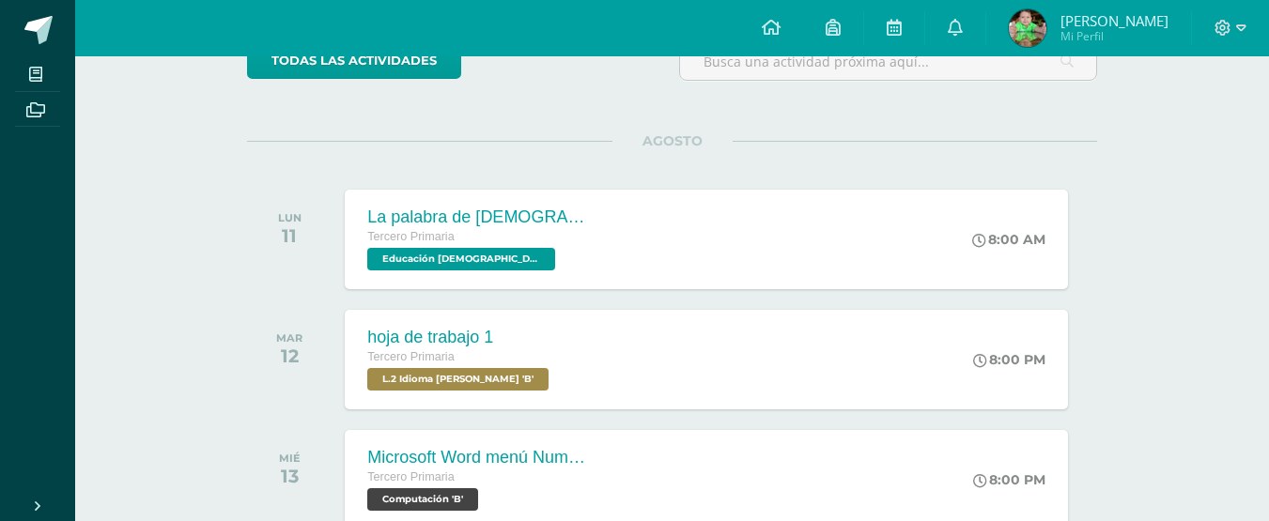
scroll to position [183, 0]
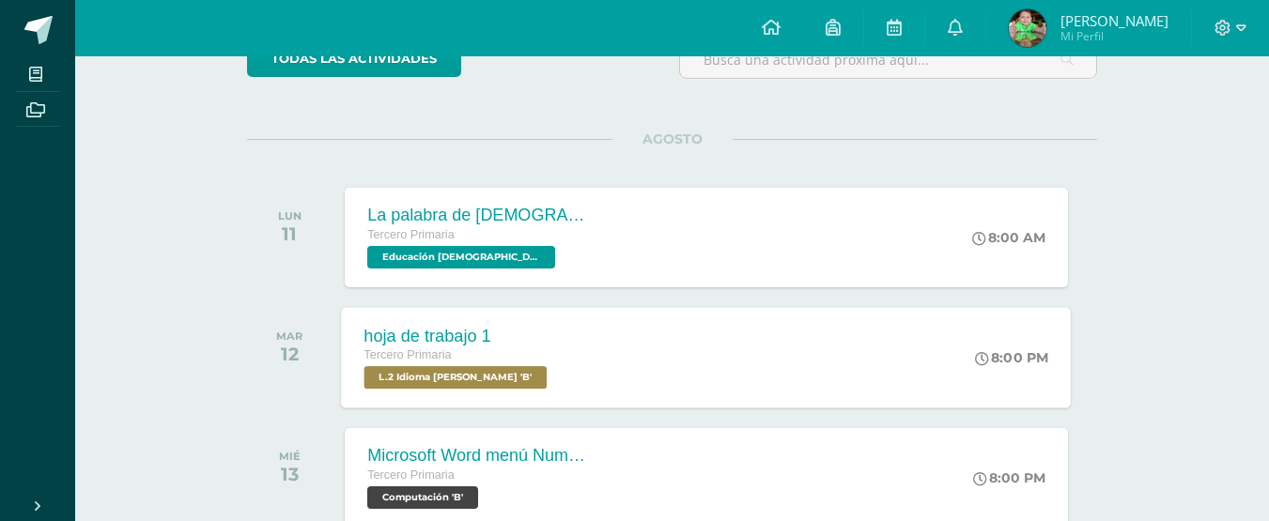
click at [513, 372] on span "L.2 Idioma [PERSON_NAME] 'B'" at bounding box center [455, 377] width 183 height 23
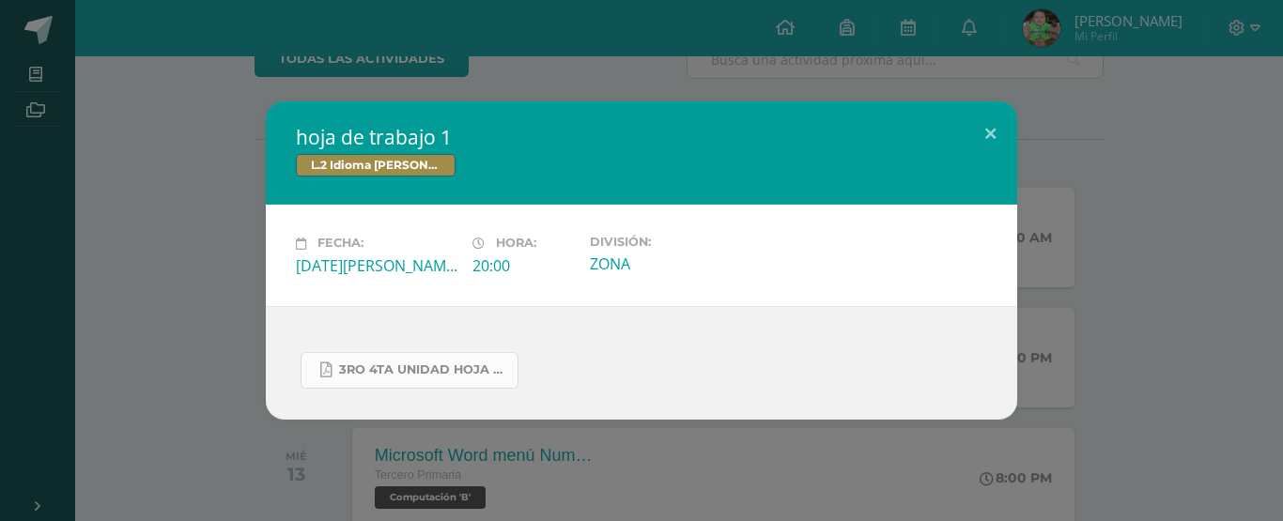
click at [481, 360] on link "3ro 4ta unidad hoja de trabajo.pdf" at bounding box center [410, 370] width 218 height 37
click at [986, 123] on button at bounding box center [991, 133] width 54 height 64
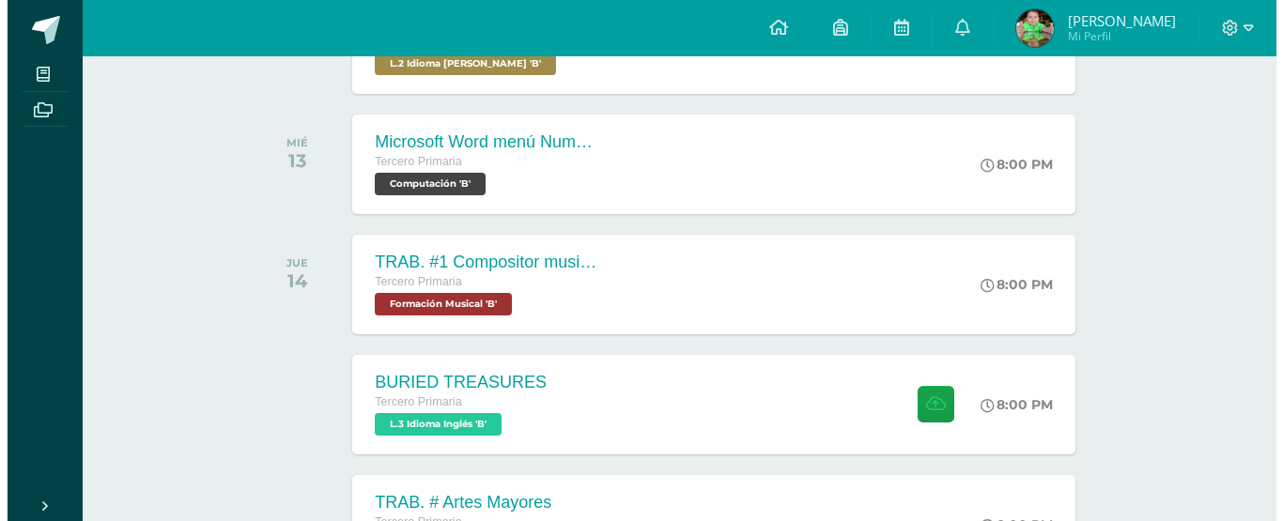
scroll to position [559, 0]
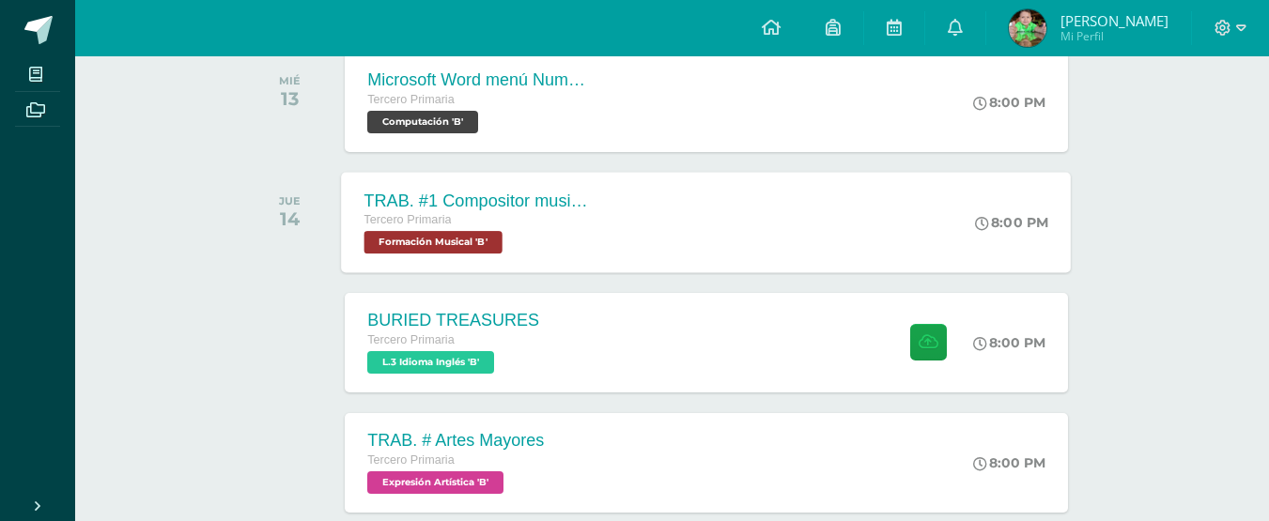
click at [491, 247] on span "Formación Musical 'B'" at bounding box center [433, 242] width 138 height 23
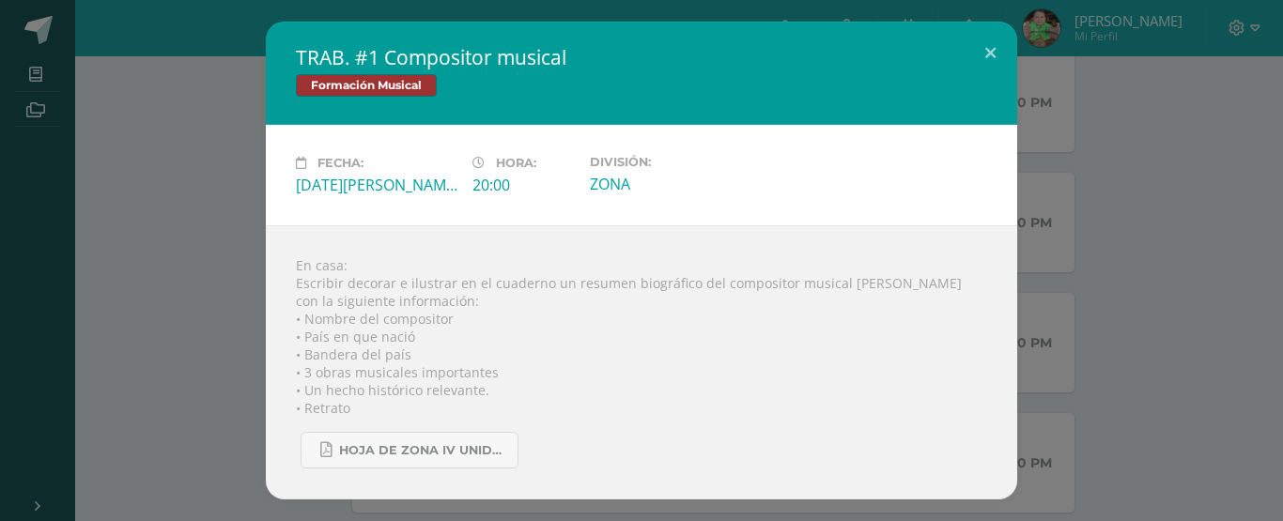
drag, startPoint x: 857, startPoint y: 282, endPoint x: 930, endPoint y: 306, distance: 77.2
click at [930, 306] on div "En casa: Escribir decorar e ilustrar en el cuaderno un resumen biográfico del c…" at bounding box center [641, 362] width 751 height 274
copy div "Nicolai Rimsky Korsakov con la siguiente información:"
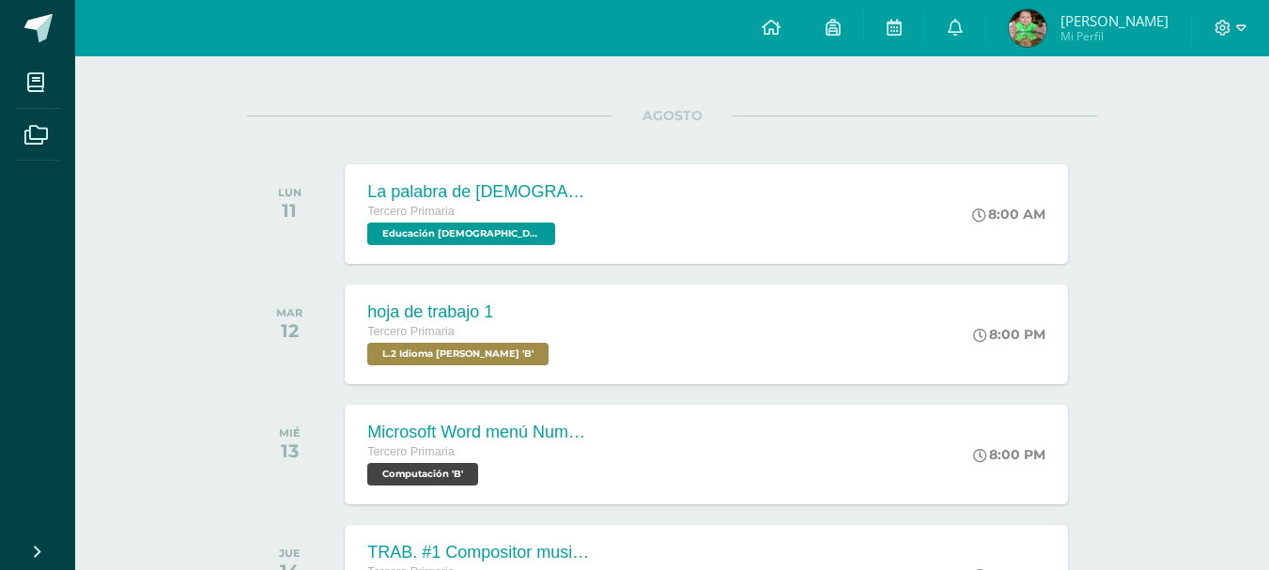
scroll to position [208, 0]
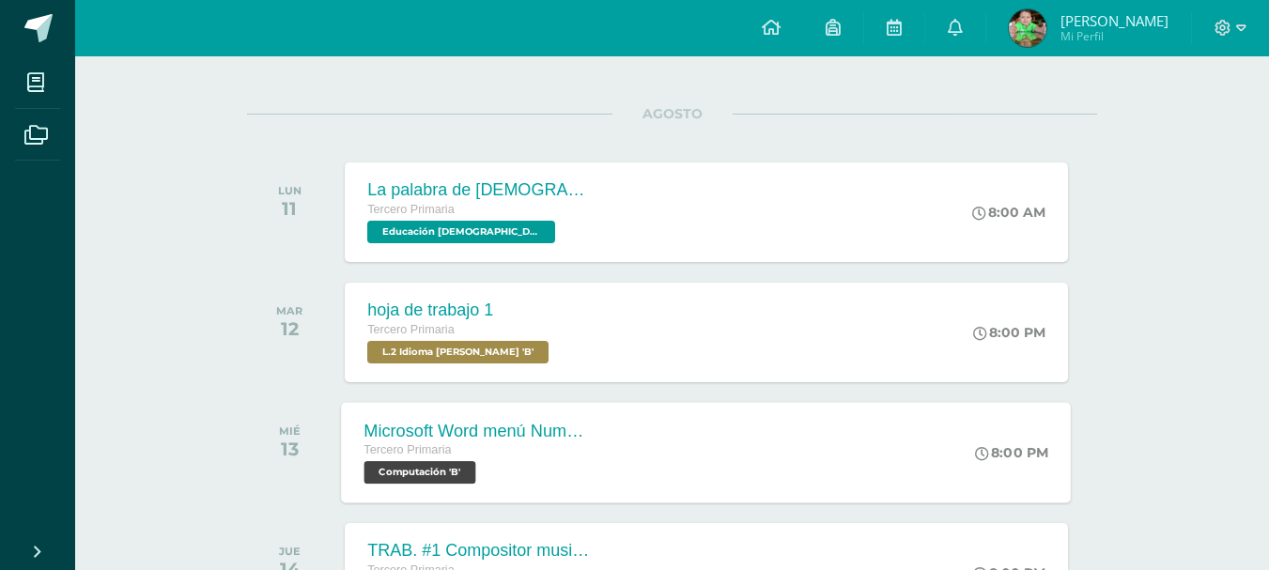
click at [454, 467] on span "Computación 'B'" at bounding box center [420, 472] width 112 height 23
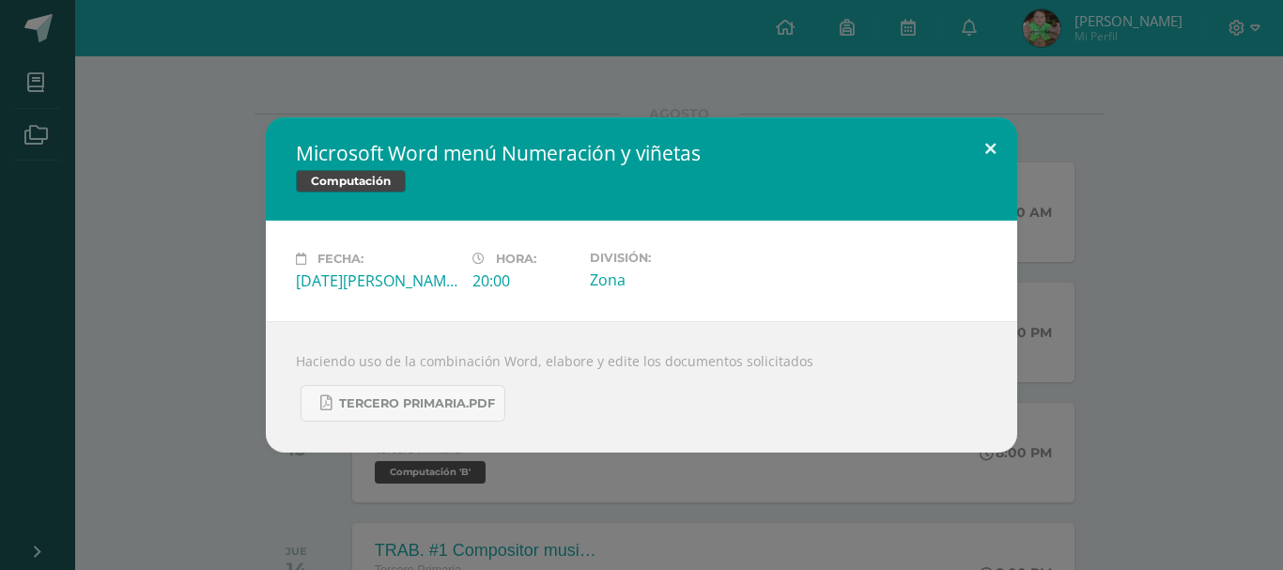
click at [991, 144] on button at bounding box center [991, 149] width 54 height 64
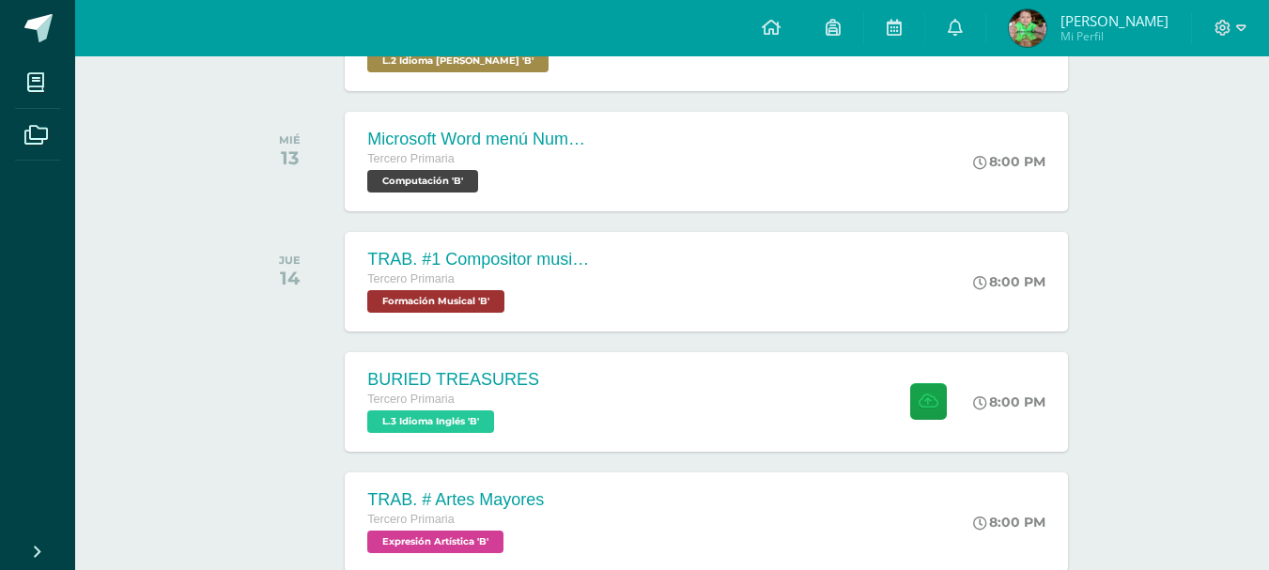
scroll to position [506, 0]
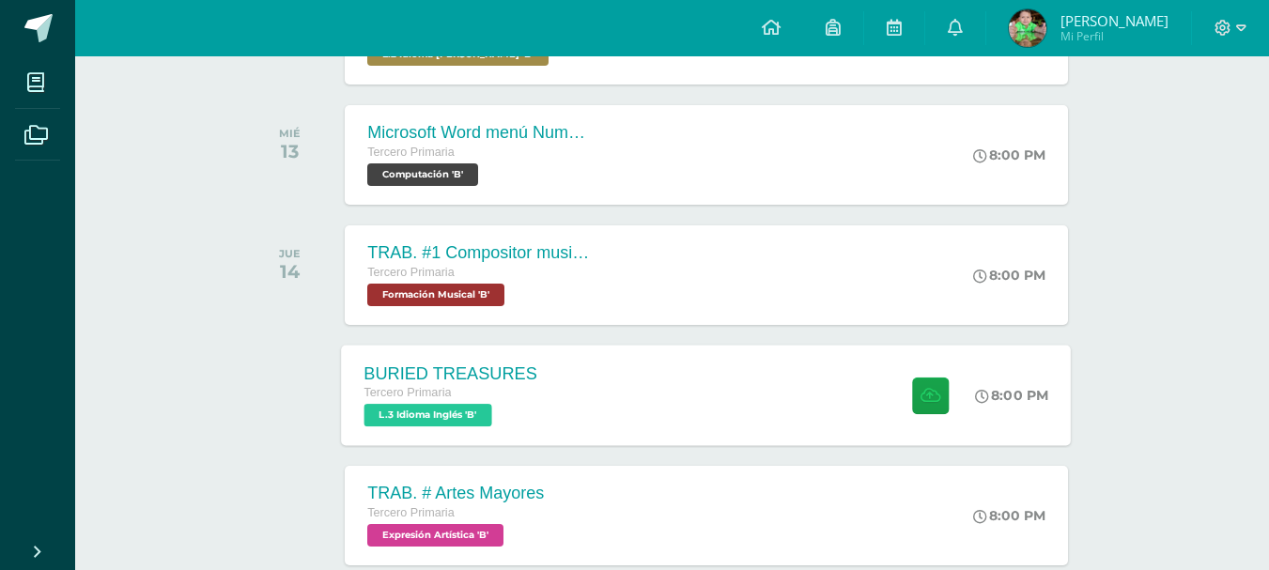
click at [405, 397] on span "Tercero Primaria" at bounding box center [407, 392] width 87 height 13
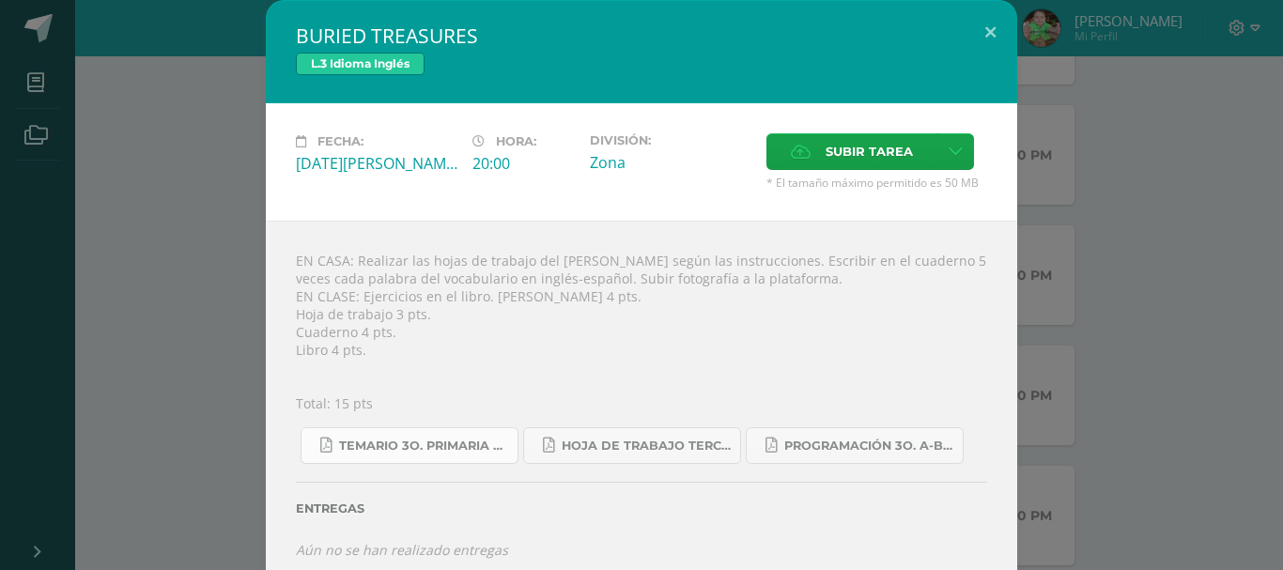
click at [460, 436] on link "Temario 3o. primaria 4-2025.pdf" at bounding box center [410, 445] width 218 height 37
click at [646, 449] on span "Hoja de trabajo TERCERO1.pdf" at bounding box center [646, 446] width 169 height 15
click at [982, 23] on button at bounding box center [991, 32] width 54 height 64
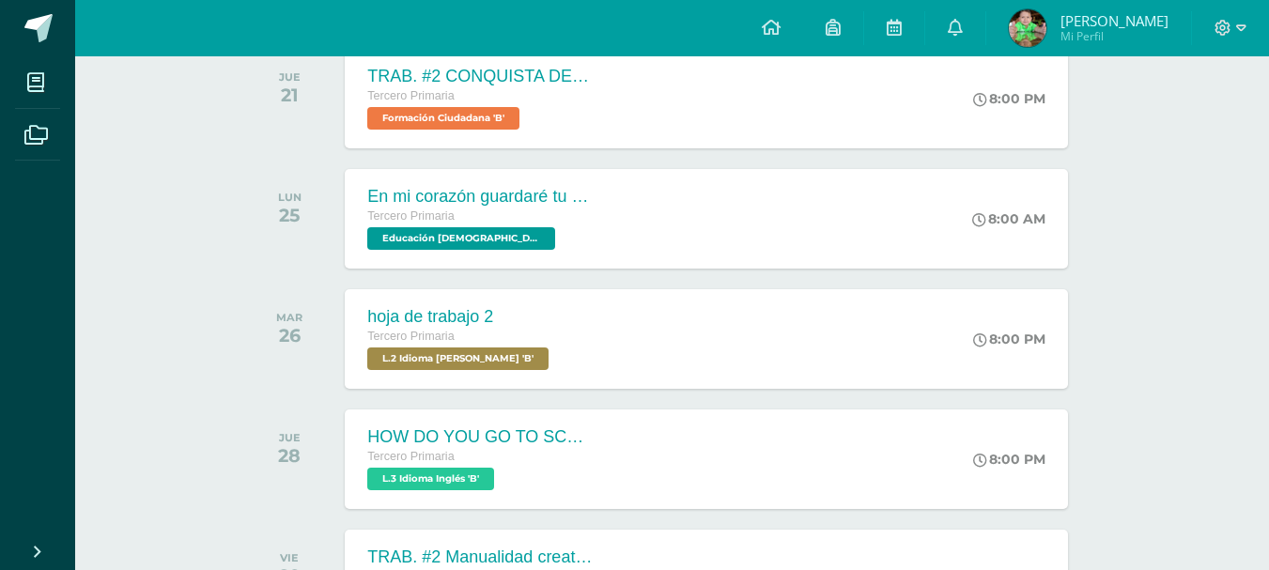
scroll to position [1531, 0]
